Goal: Information Seeking & Learning: Find specific fact

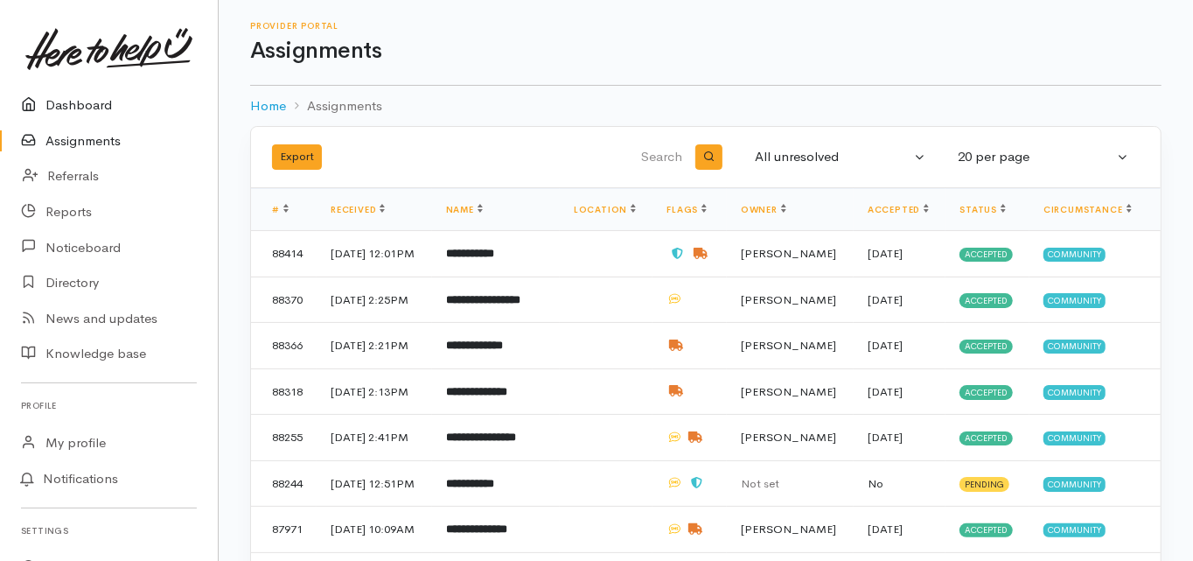
click at [74, 99] on link "Dashboard" at bounding box center [109, 105] width 218 height 36
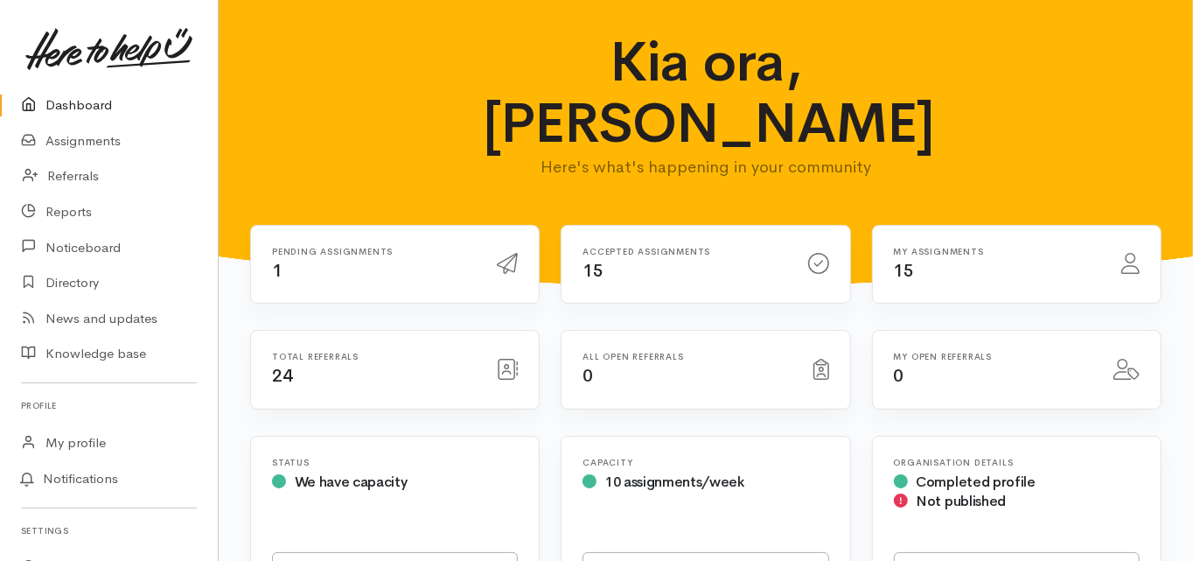
click at [88, 109] on link "Dashboard" at bounding box center [109, 105] width 218 height 36
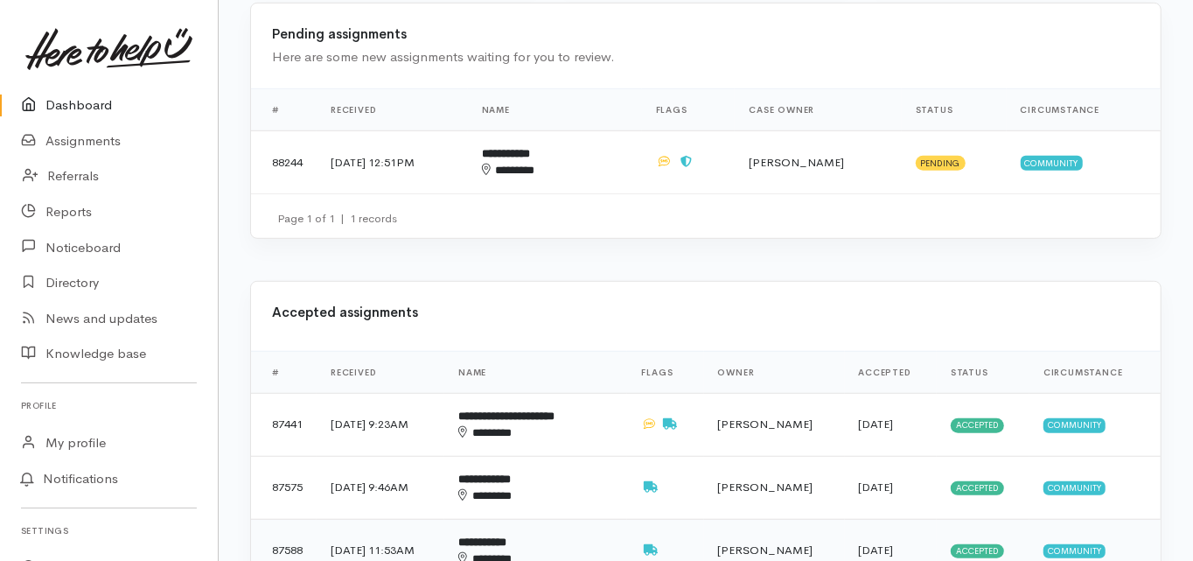
scroll to position [770, 0]
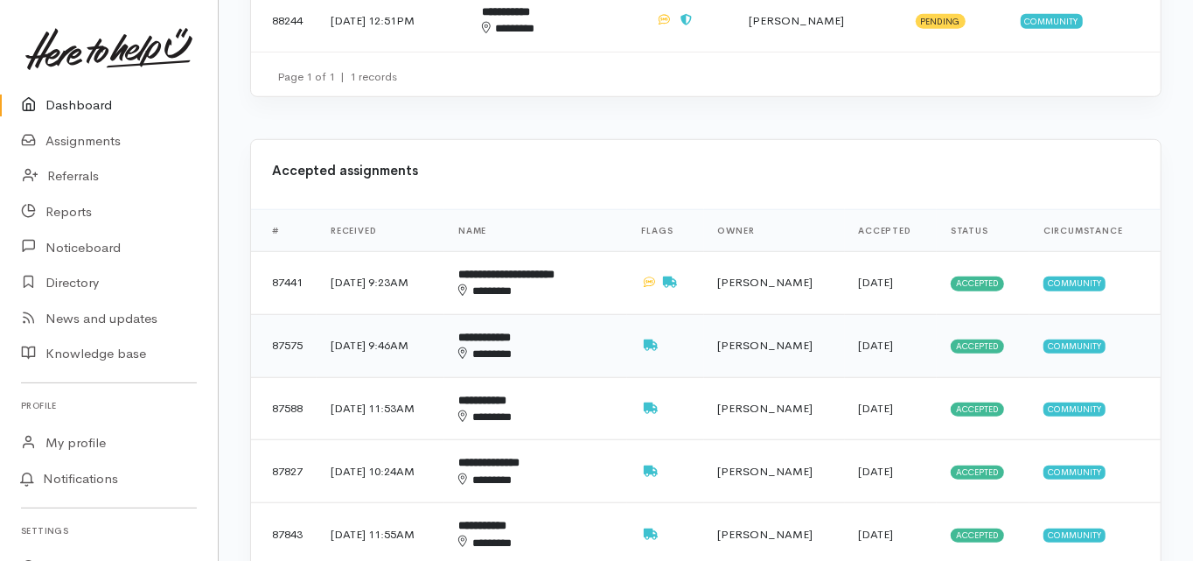
click at [511, 332] on b "**********" at bounding box center [484, 337] width 52 height 11
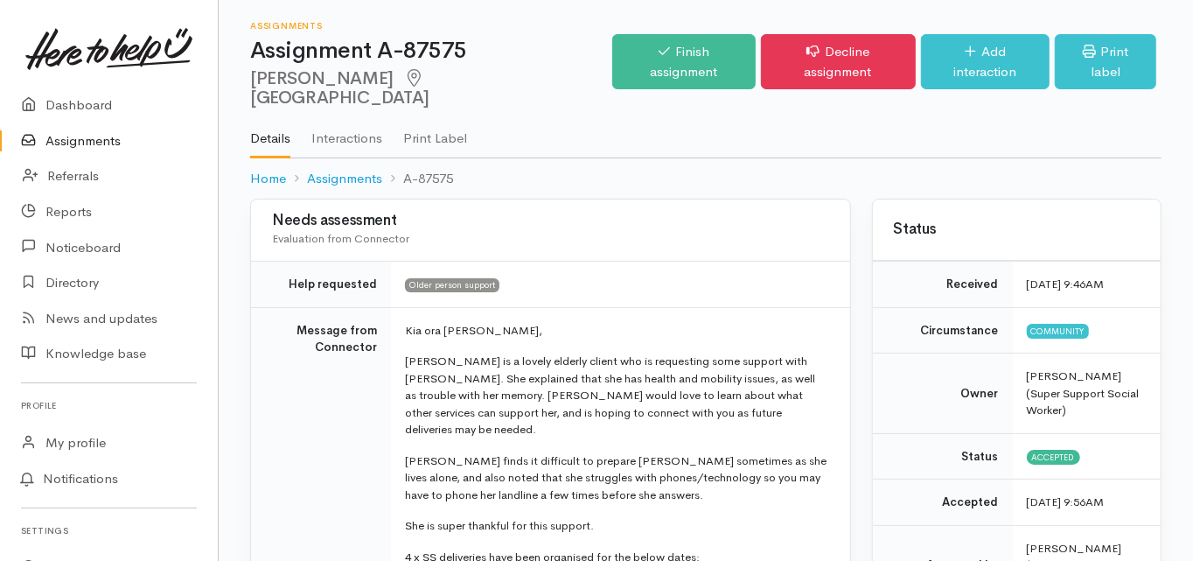
click at [262, 417] on td "Message from Connector" at bounding box center [321, 515] width 140 height 417
drag, startPoint x: 249, startPoint y: 75, endPoint x: 356, endPoint y: 74, distance: 106.7
click at [356, 74] on h2 "Clare Apaapa Tauranga" at bounding box center [431, 88] width 362 height 39
copy h2 "Clare Apaapa"
click at [287, 383] on td "Message from Connector" at bounding box center [321, 515] width 140 height 417
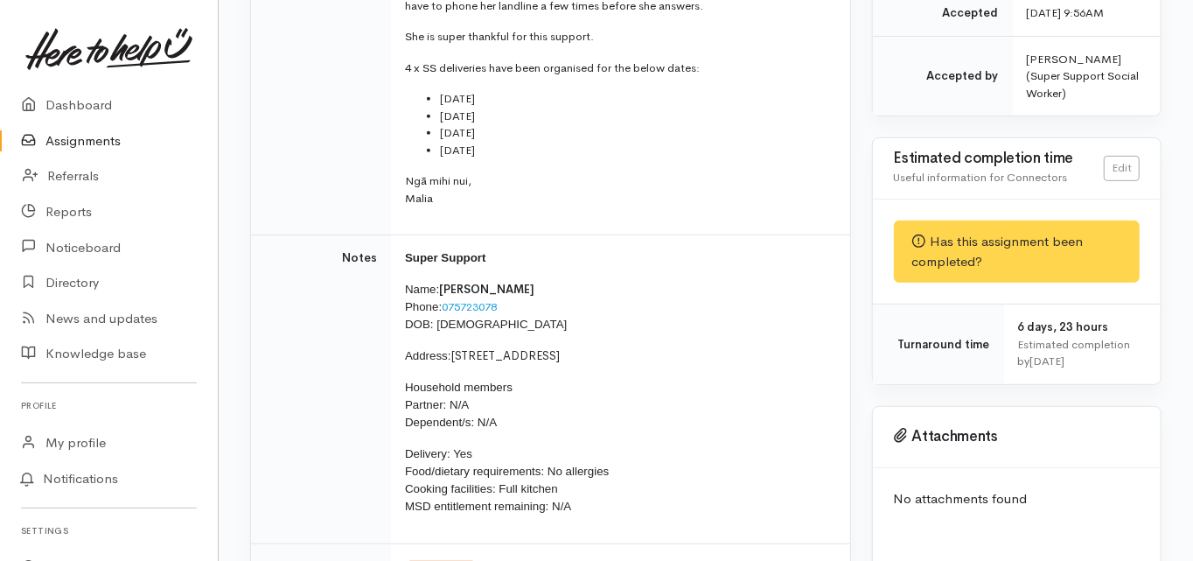
scroll to position [490, 0]
drag, startPoint x: 503, startPoint y: 268, endPoint x: 447, endPoint y: 268, distance: 56.0
click at [447, 280] on p "Name: Clare Apaapa Phone: 075723078 DOB: 24/09/1947" at bounding box center [617, 306] width 424 height 52
copy link "075723078"
drag, startPoint x: 455, startPoint y: 311, endPoint x: 538, endPoint y: 318, distance: 83.5
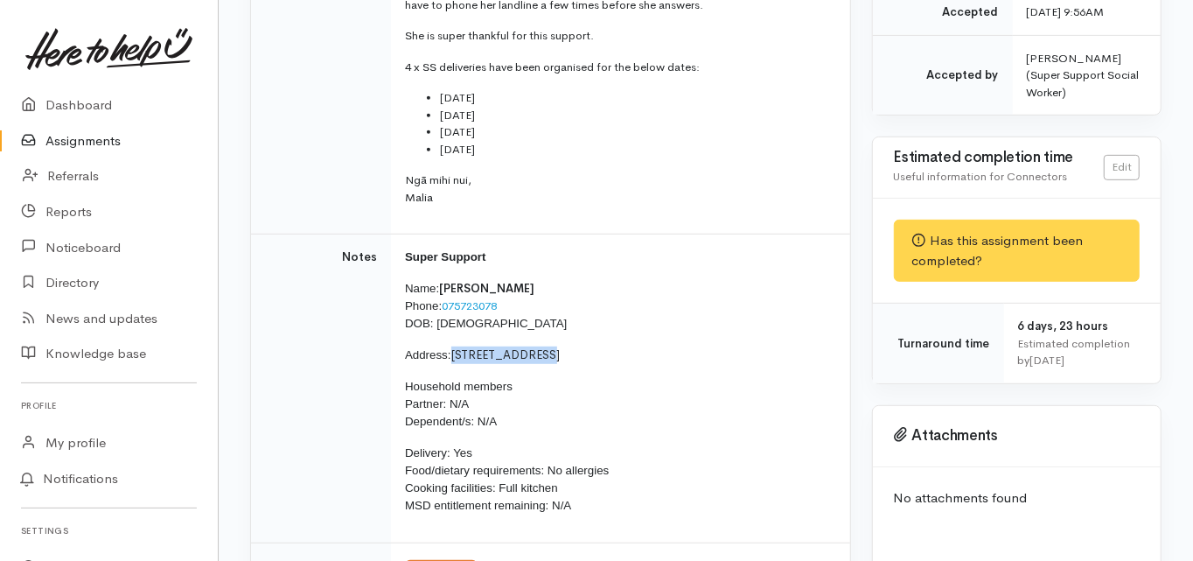
click at [538, 347] on span "98 Links Avenue, Mount Maunganui" at bounding box center [505, 354] width 109 height 15
copy span "98 Links Avenue"
drag, startPoint x: 479, startPoint y: 285, endPoint x: 437, endPoint y: 288, distance: 42.9
click at [437, 317] on span "DOB: 24/09/1947" at bounding box center [486, 323] width 162 height 13
copy span "24/09/1947"
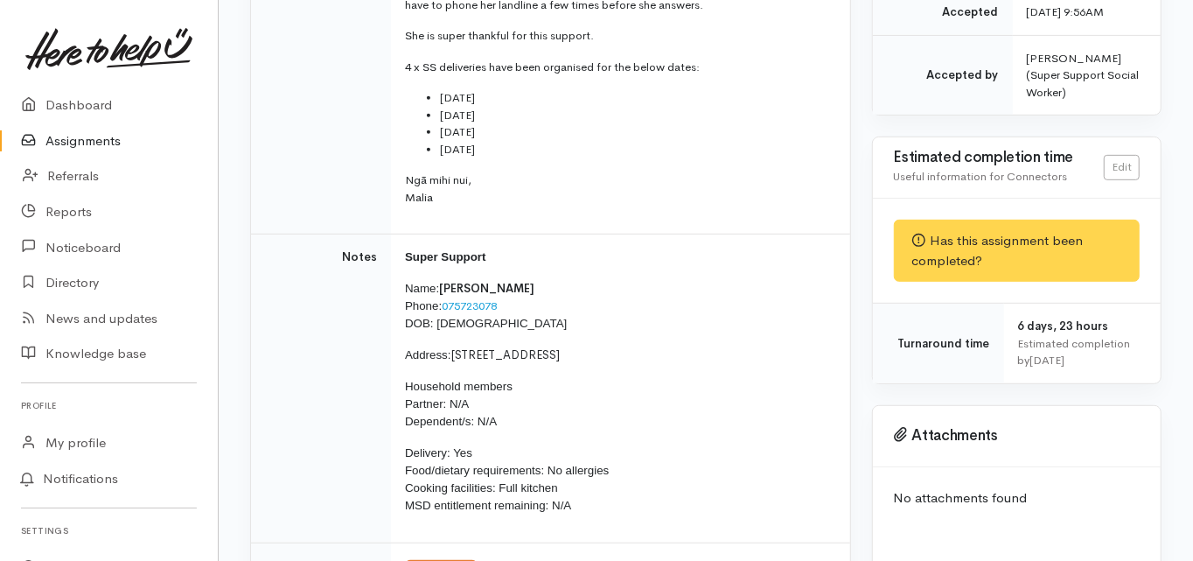
click at [297, 373] on td "Notes" at bounding box center [321, 388] width 140 height 309
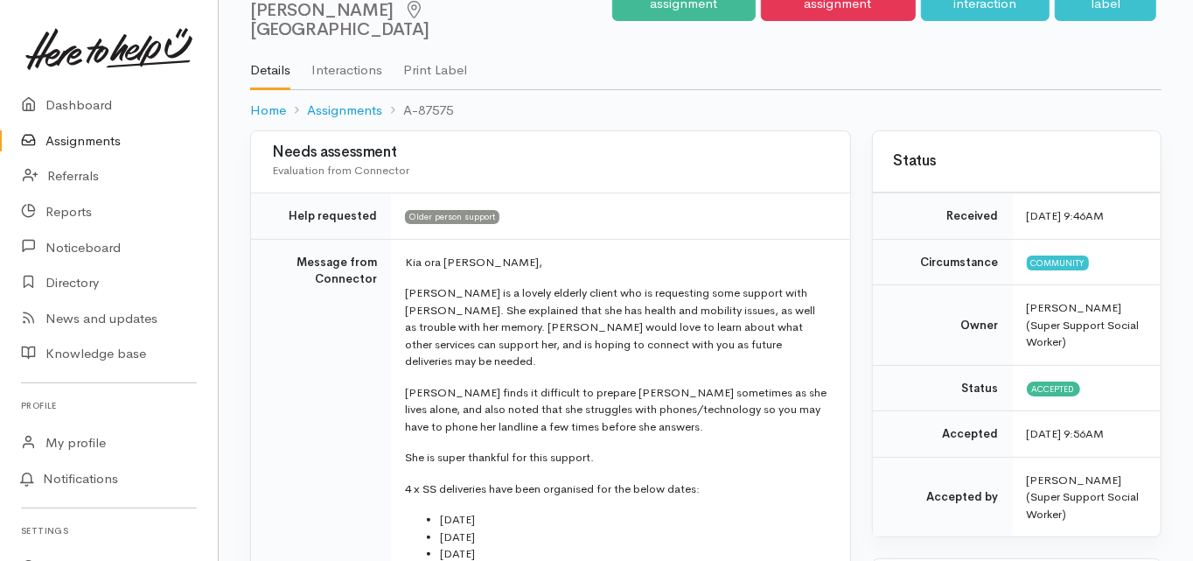
scroll to position [0, 0]
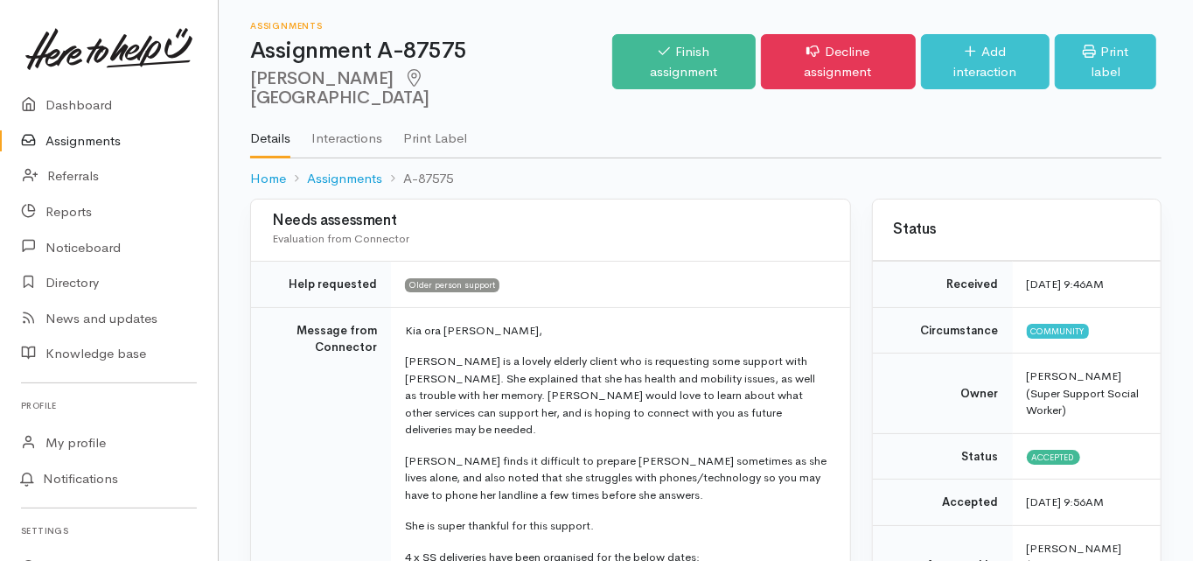
click at [257, 435] on td "Message from Connector" at bounding box center [321, 515] width 140 height 417
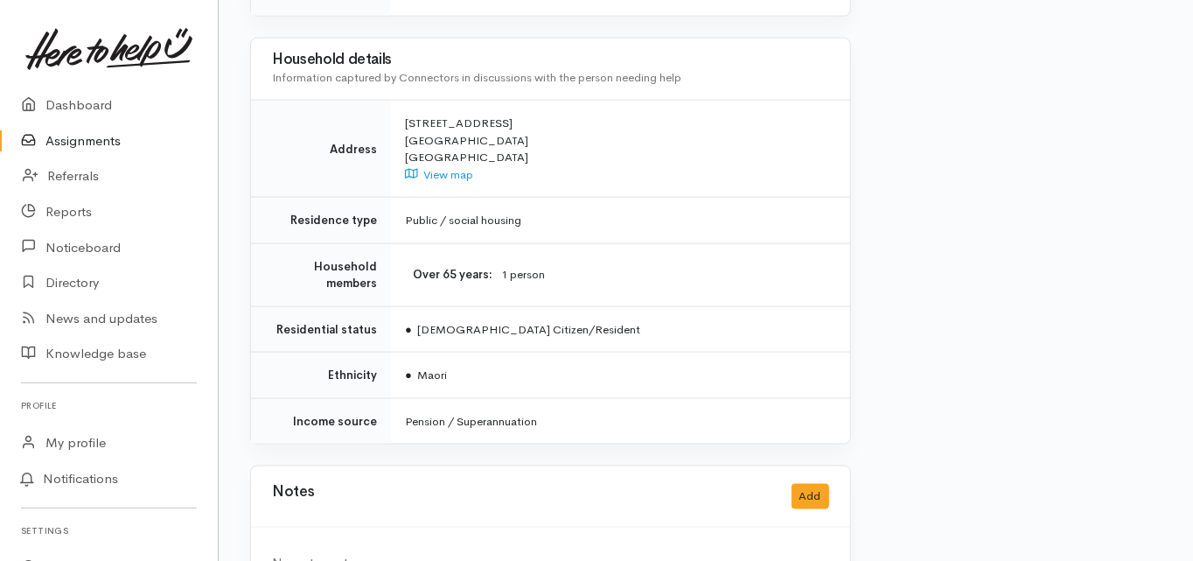
scroll to position [1523, 0]
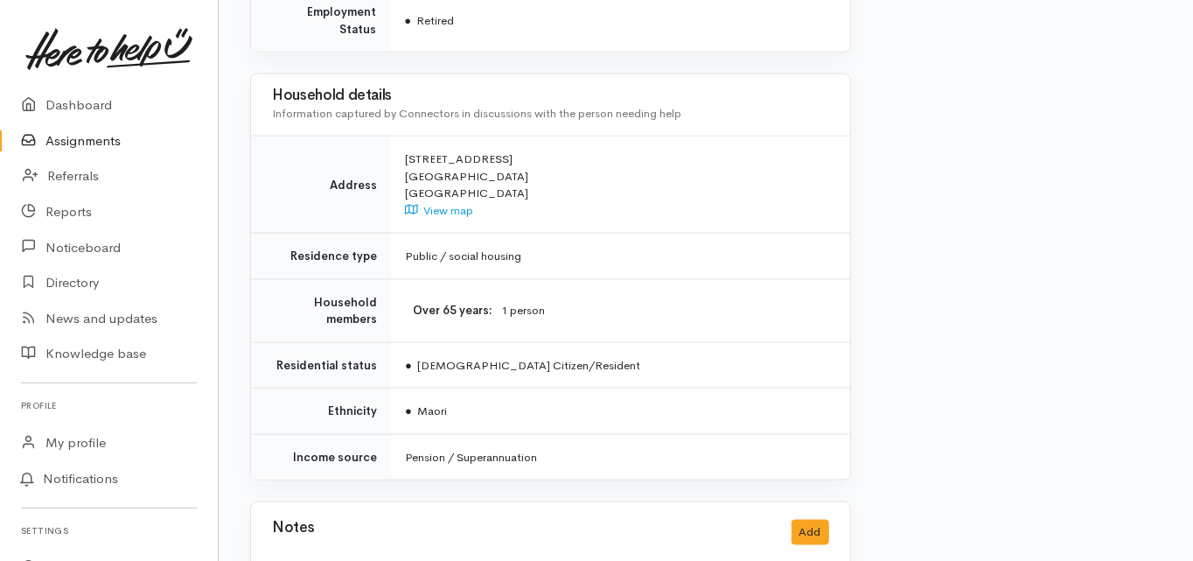
scroll to position [1453, 0]
